Goal: Task Accomplishment & Management: Complete application form

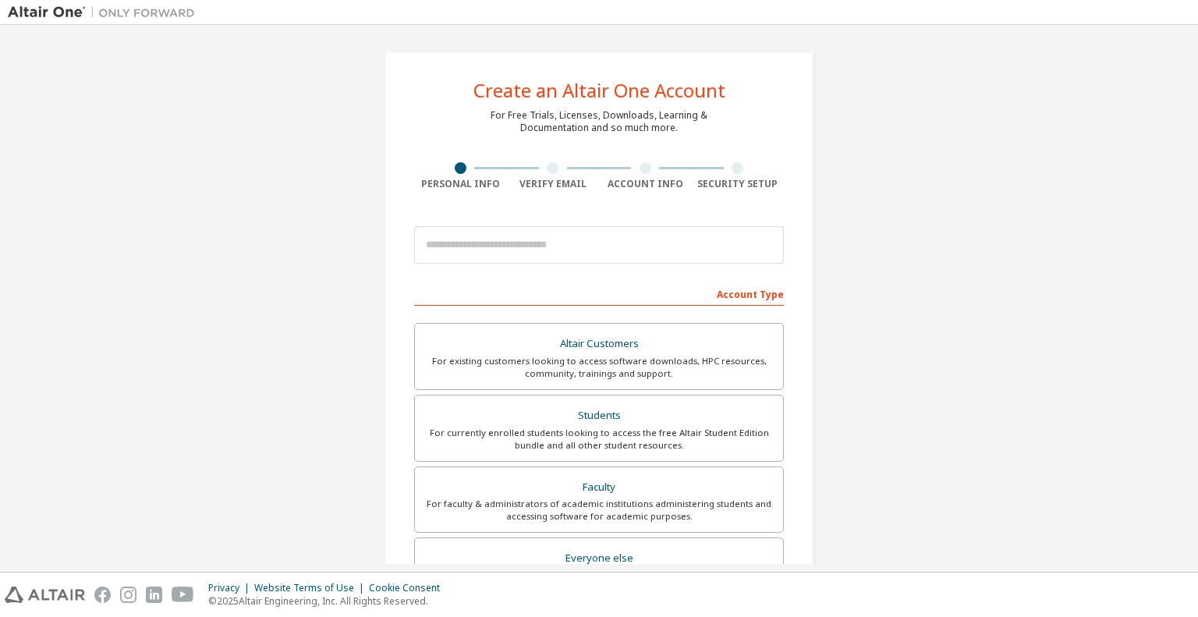
scroll to position [596, 0]
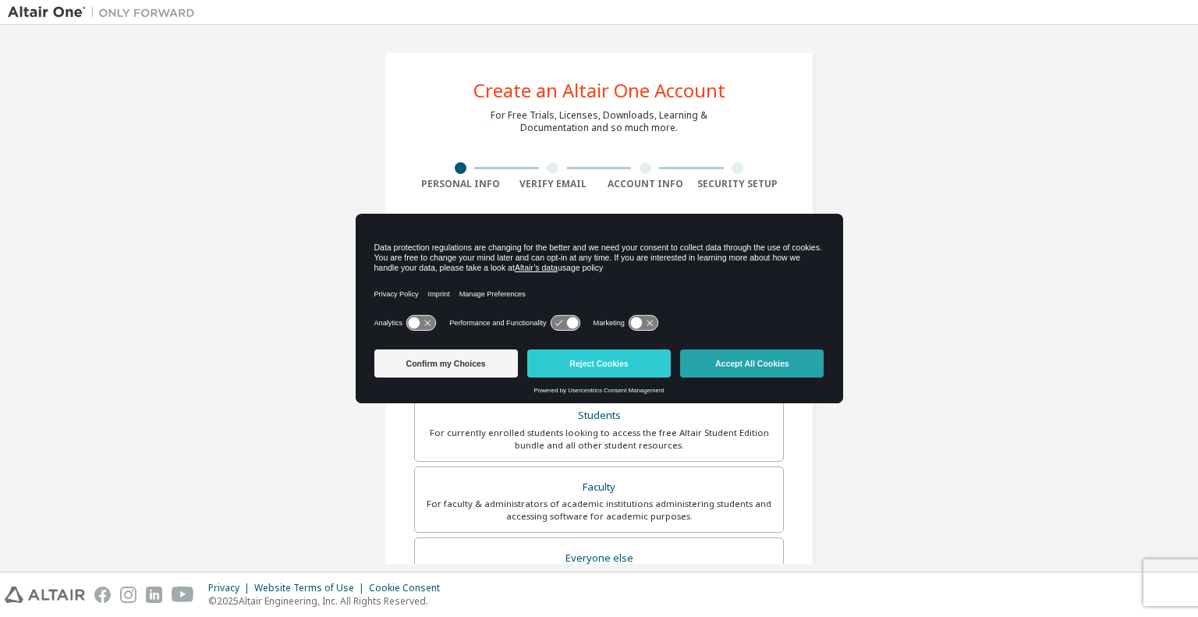
click at [796, 372] on button "Accept All Cookies" at bounding box center [752, 364] width 144 height 28
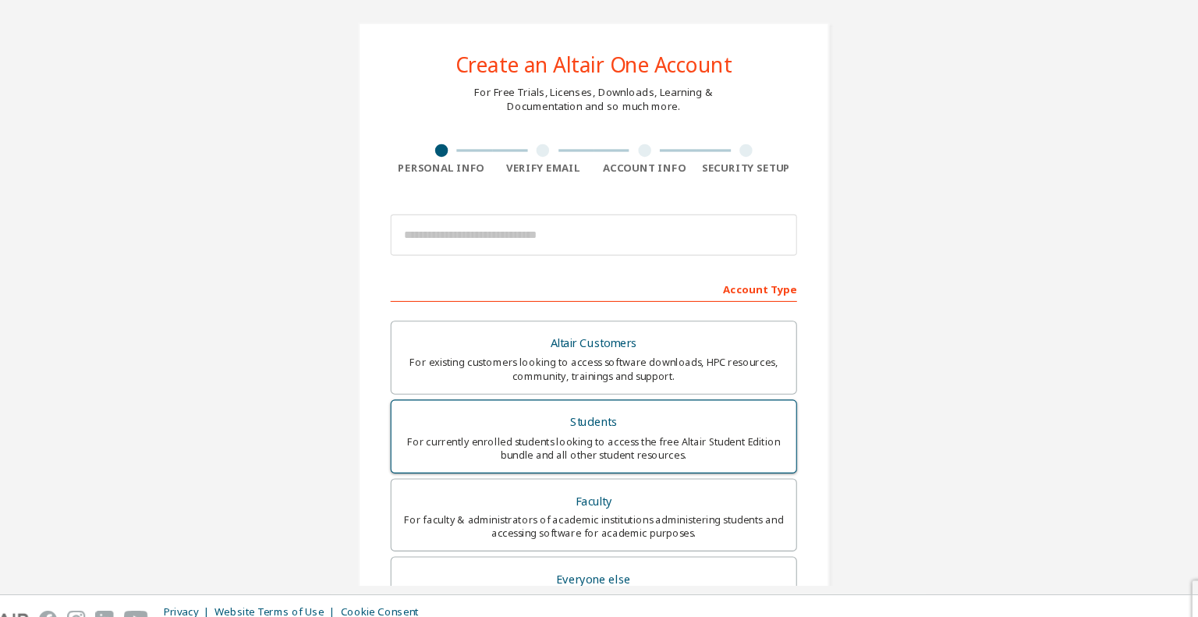
click at [634, 402] on label "Students For currently enrolled students looking to access the free Altair Stud…" at bounding box center [599, 428] width 370 height 67
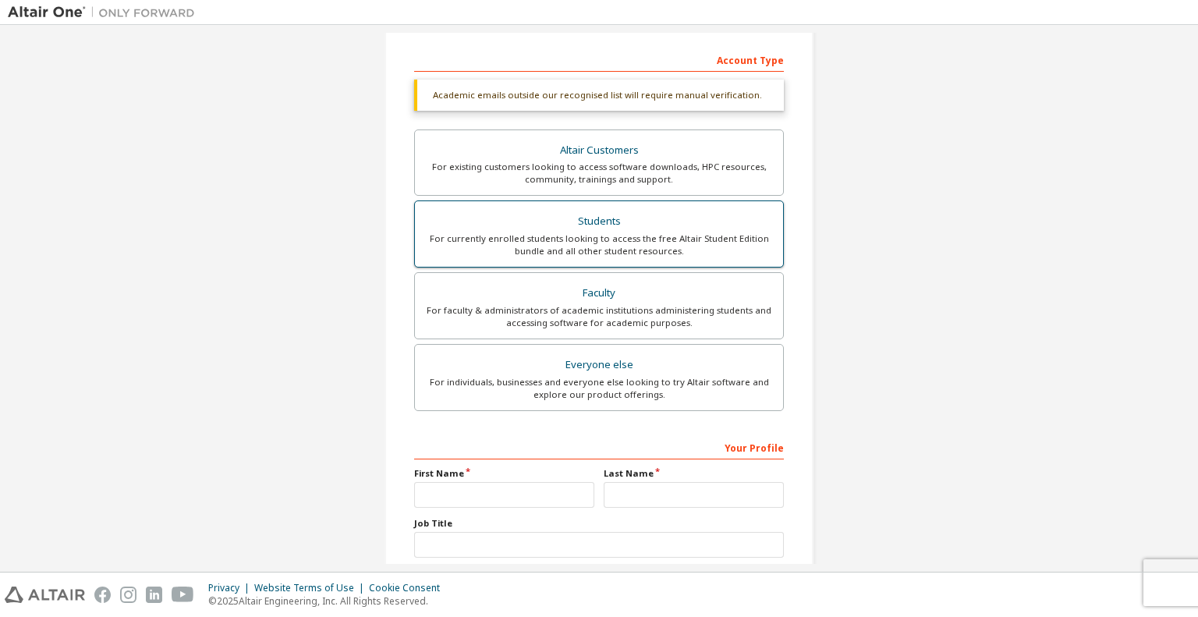
scroll to position [296, 0]
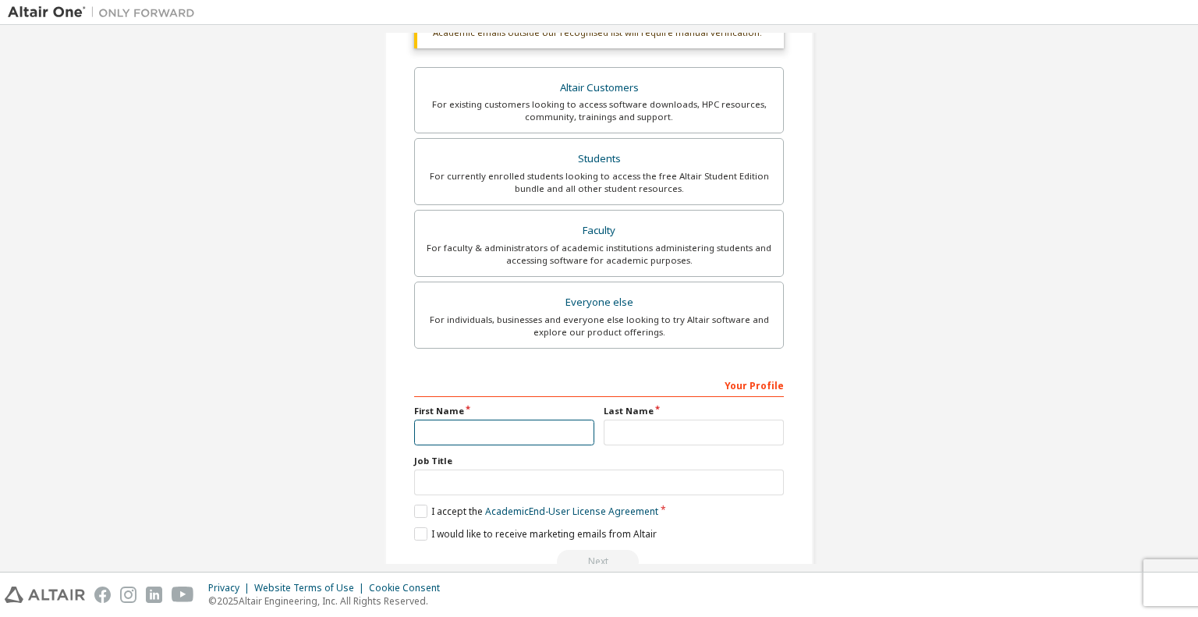
click at [551, 426] on input "text" at bounding box center [504, 433] width 180 height 26
click at [538, 428] on input "*********" at bounding box center [504, 433] width 180 height 26
type input "*********"
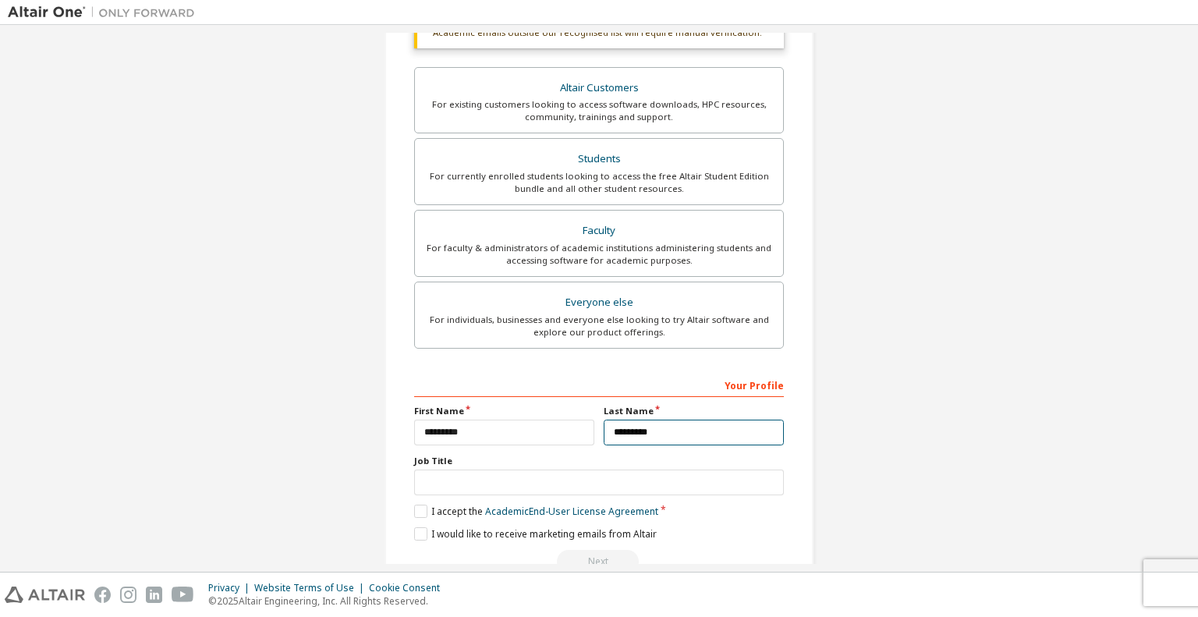
type input "*********"
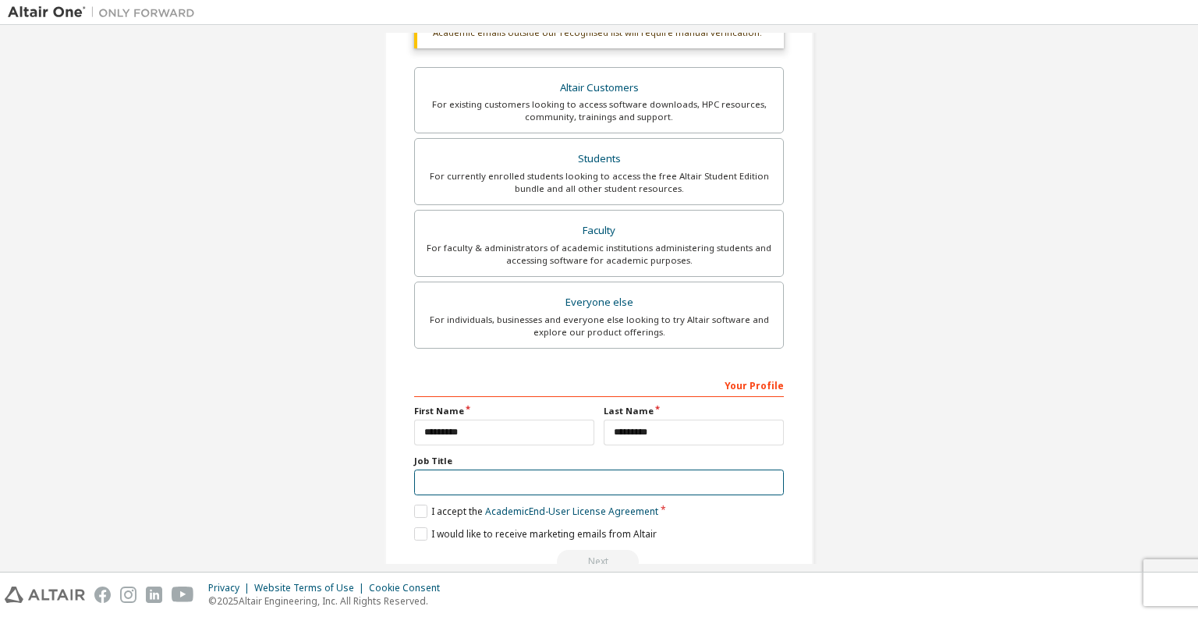
scroll to position [332, 0]
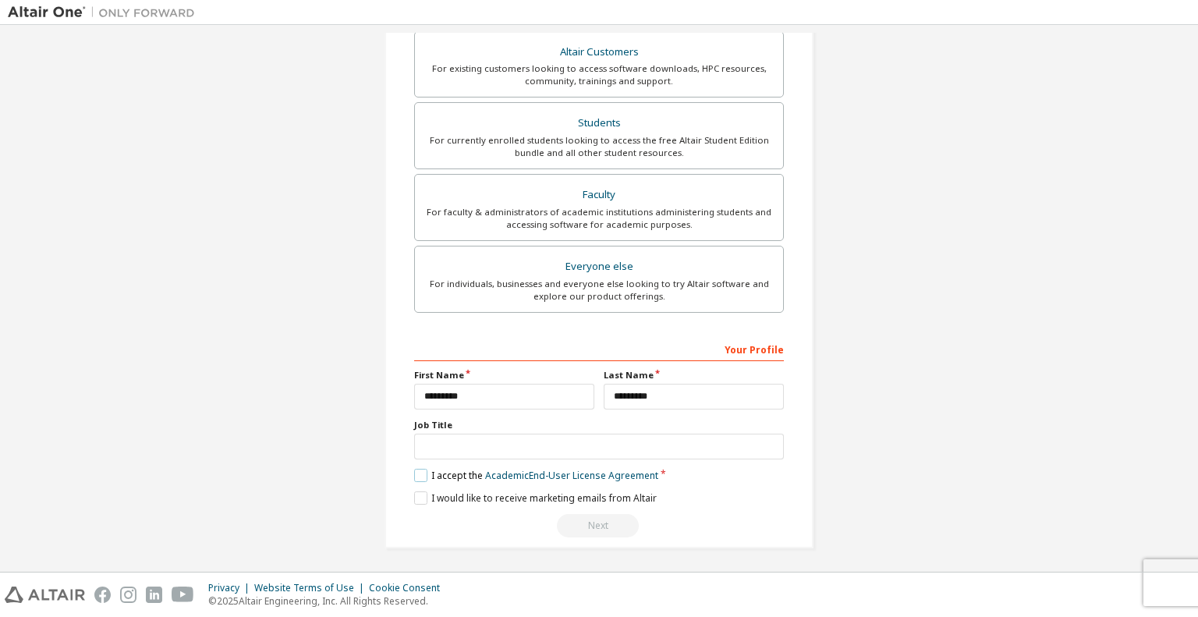
click at [414, 471] on label "I accept the Academic End-User License Agreement" at bounding box center [536, 475] width 244 height 13
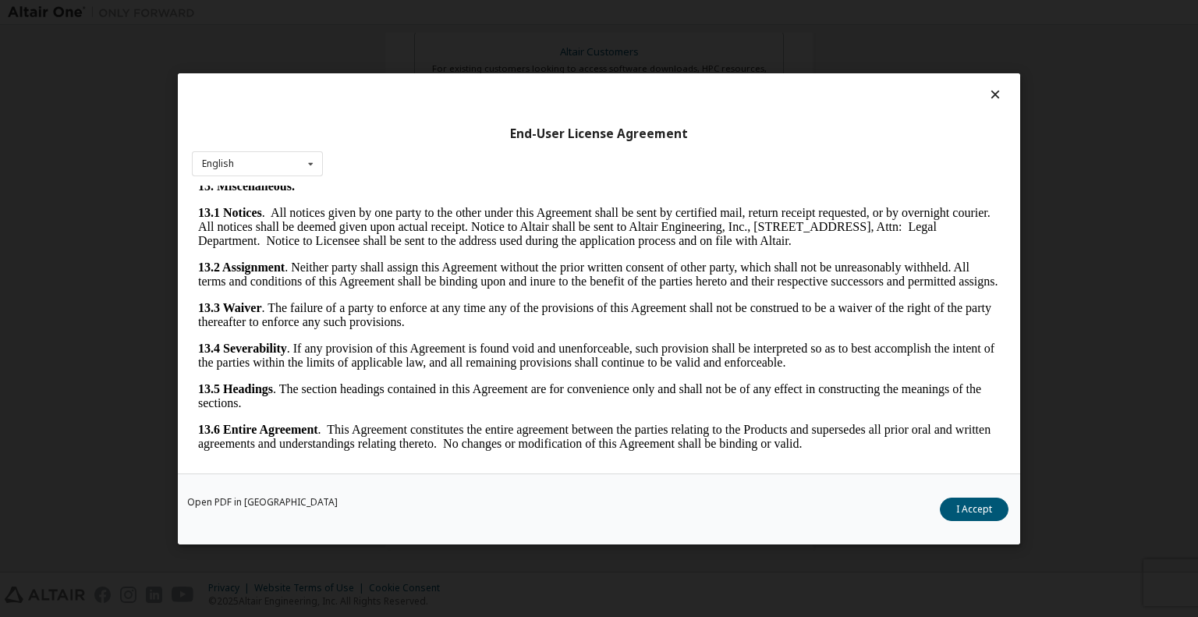
scroll to position [2635, 0]
click at [963, 492] on div "Open PDF in New Tab I Accept" at bounding box center [599, 508] width 843 height 71
click at [959, 499] on button "I Accept" at bounding box center [974, 508] width 69 height 23
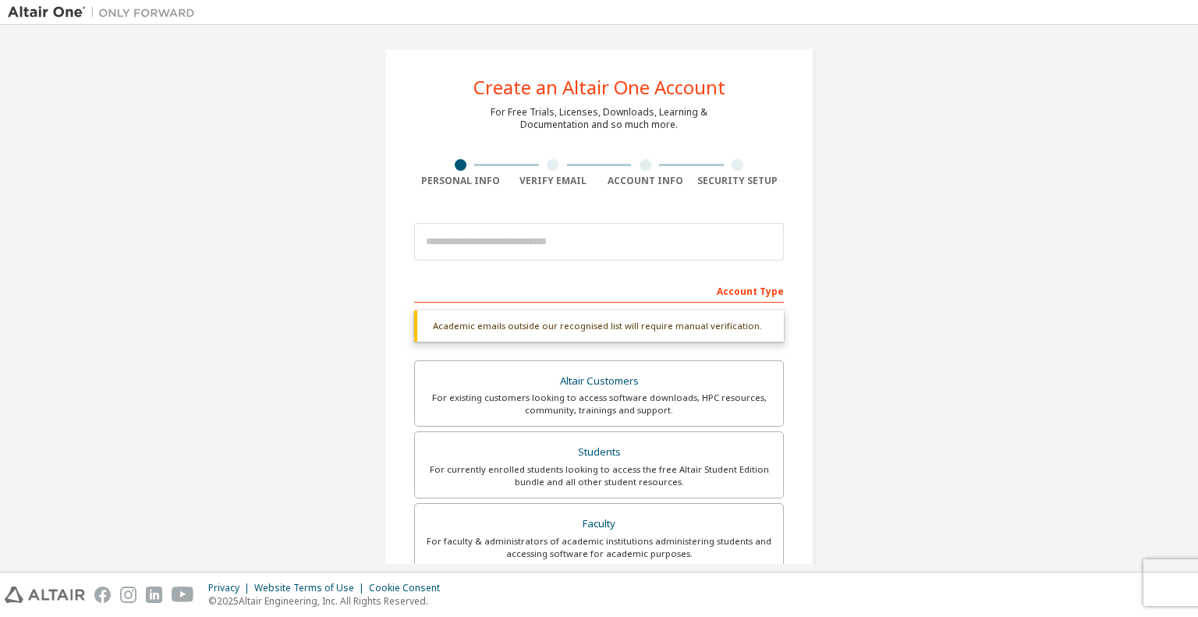
scroll to position [4, 0]
drag, startPoint x: 616, startPoint y: 300, endPoint x: 630, endPoint y: 287, distance: 19.3
click at [630, 287] on div "Account Type" at bounding box center [599, 289] width 370 height 25
drag, startPoint x: 630, startPoint y: 287, endPoint x: 495, endPoint y: 219, distance: 151.8
click at [495, 219] on form "This is a federated email. No need to register a new account. You should be abl…" at bounding box center [599, 541] width 370 height 652
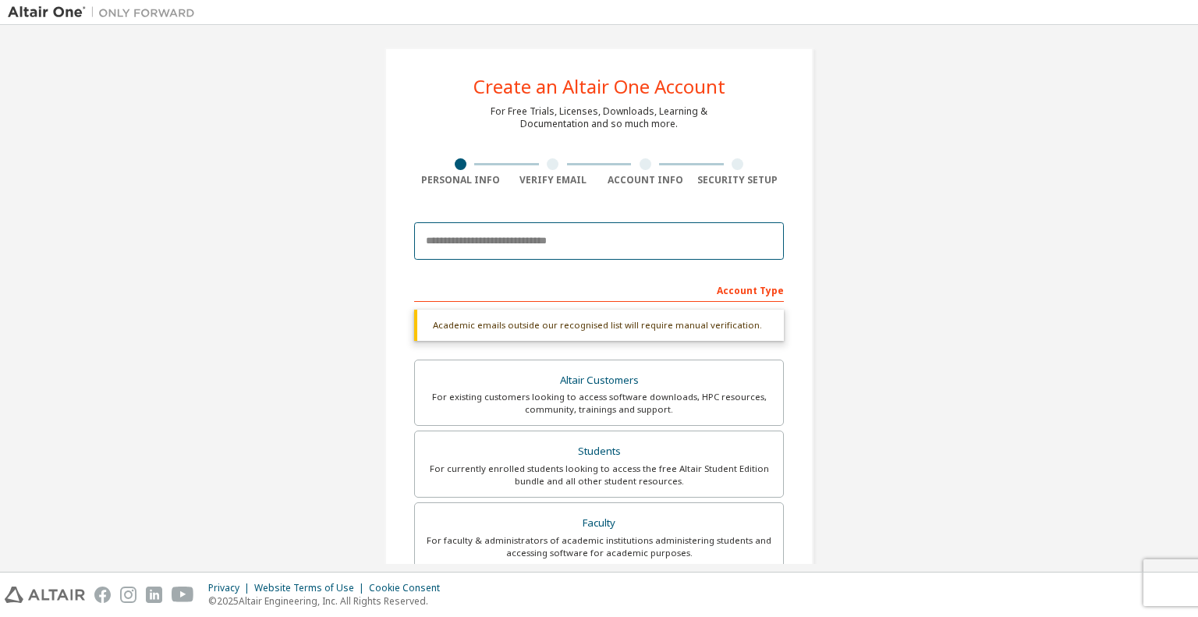
click at [486, 243] on input "email" at bounding box center [599, 240] width 370 height 37
type input "**********"
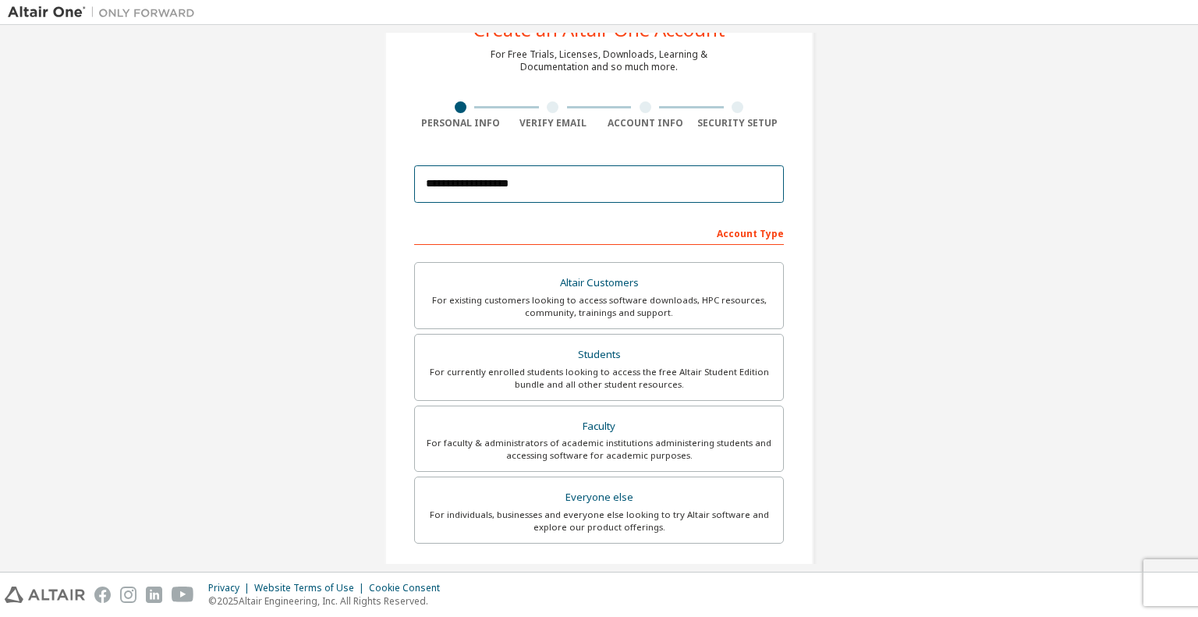
scroll to position [0, 0]
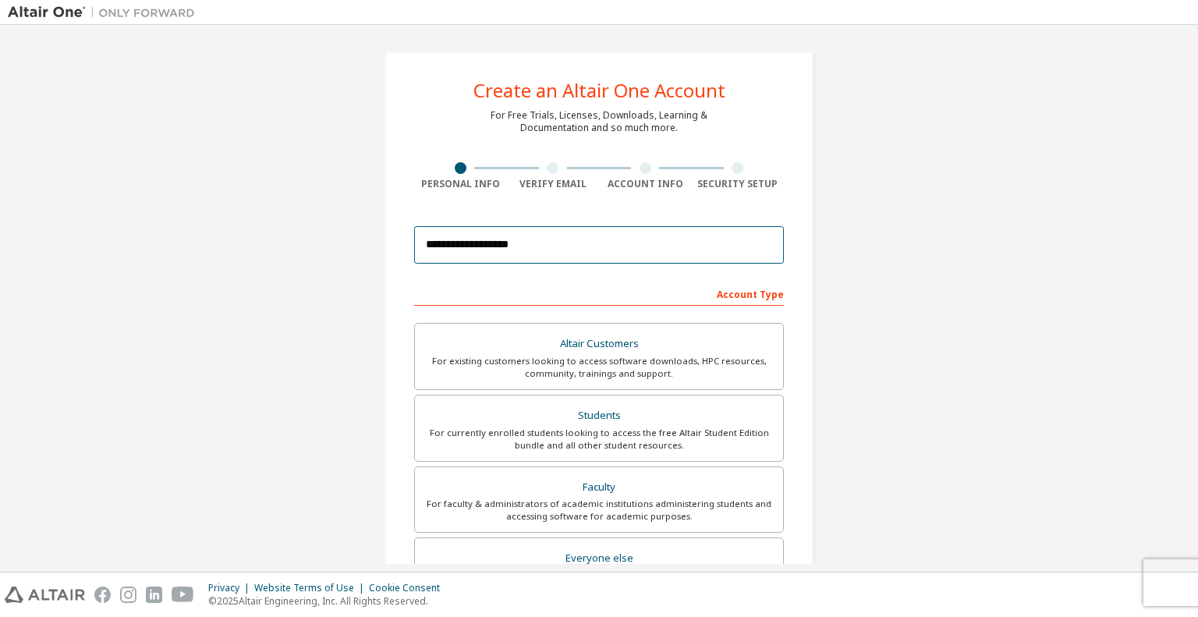
click at [588, 243] on input "**********" at bounding box center [599, 244] width 370 height 37
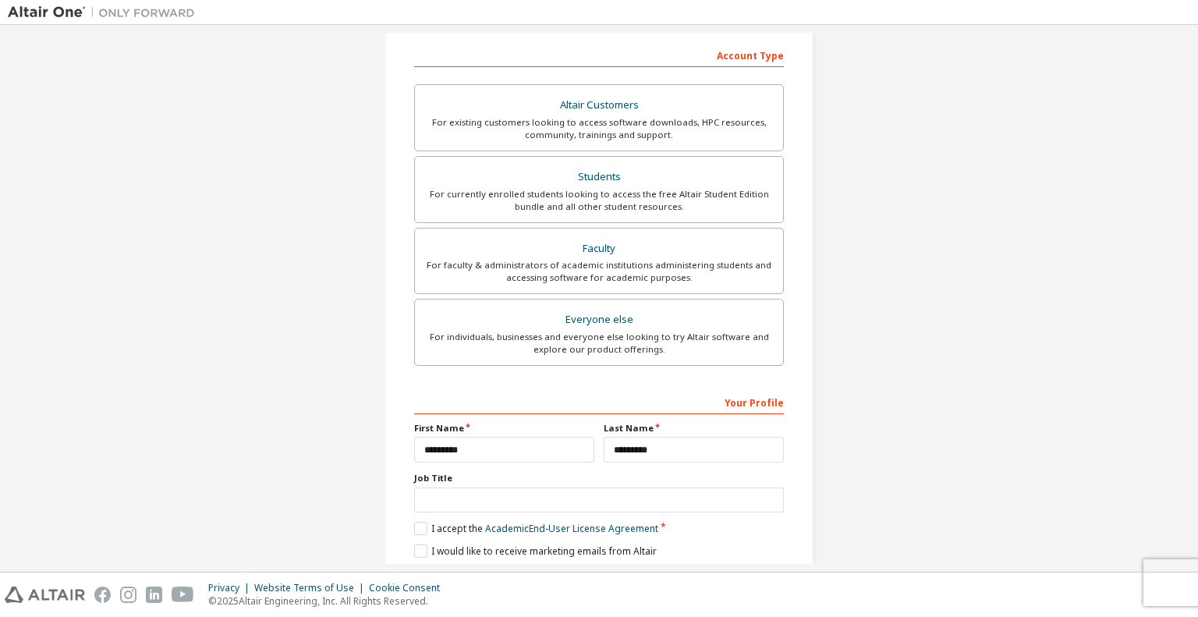
scroll to position [293, 0]
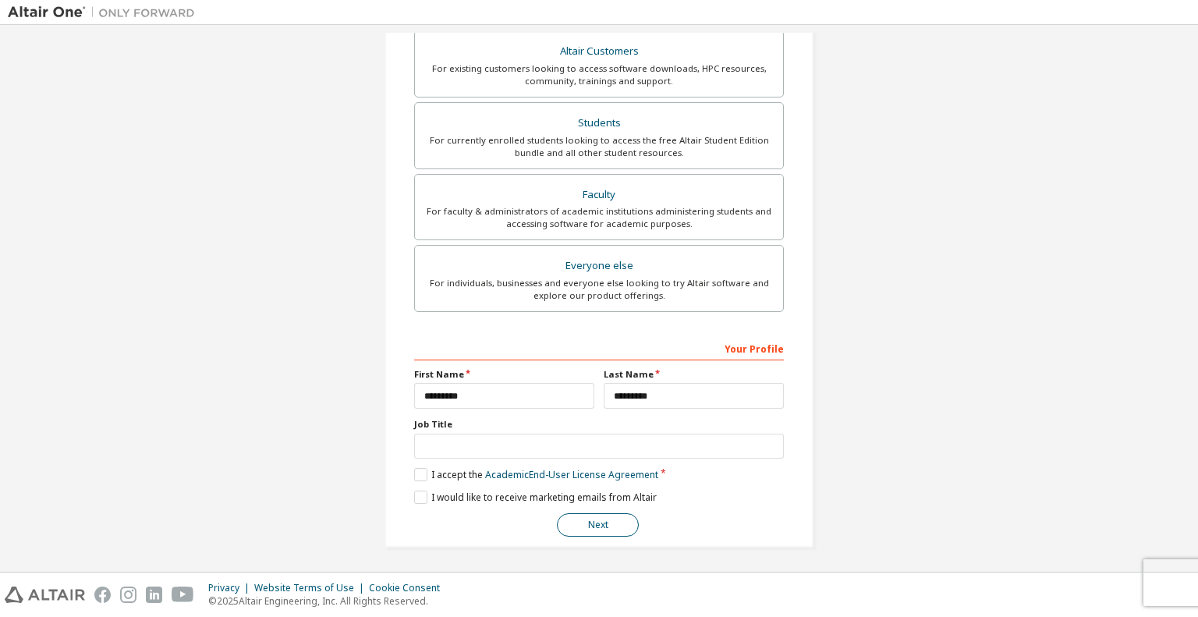
click at [575, 527] on button "Next" at bounding box center [598, 524] width 82 height 23
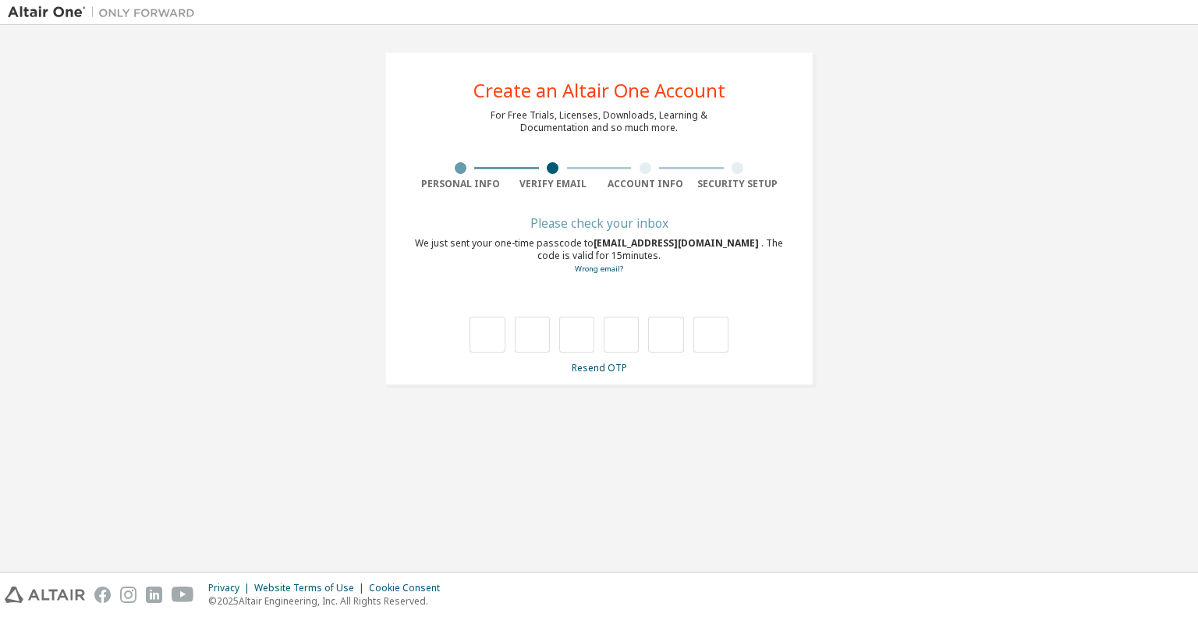
scroll to position [0, 0]
type input "*"
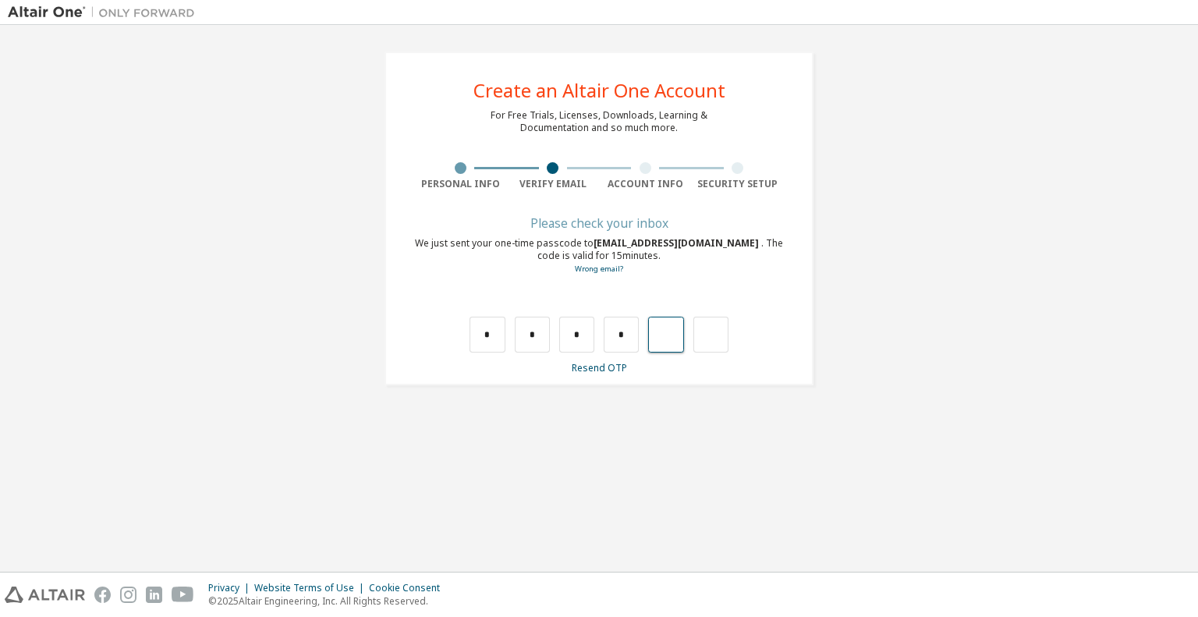
type input "*"
